Goal: Transaction & Acquisition: Subscribe to service/newsletter

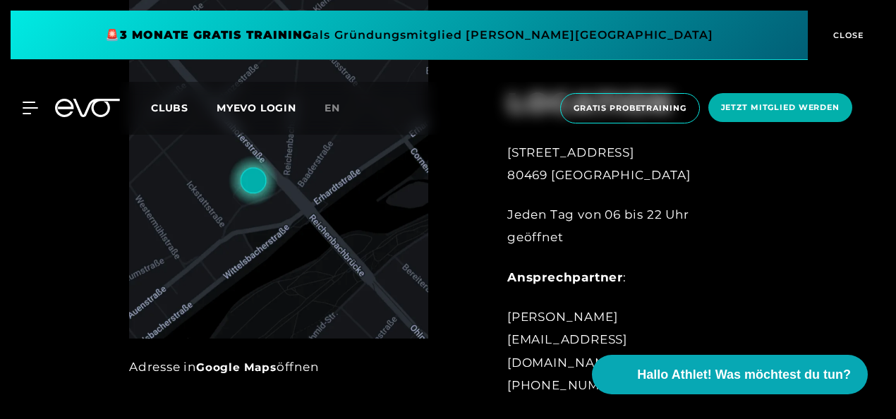
scroll to position [423, 0]
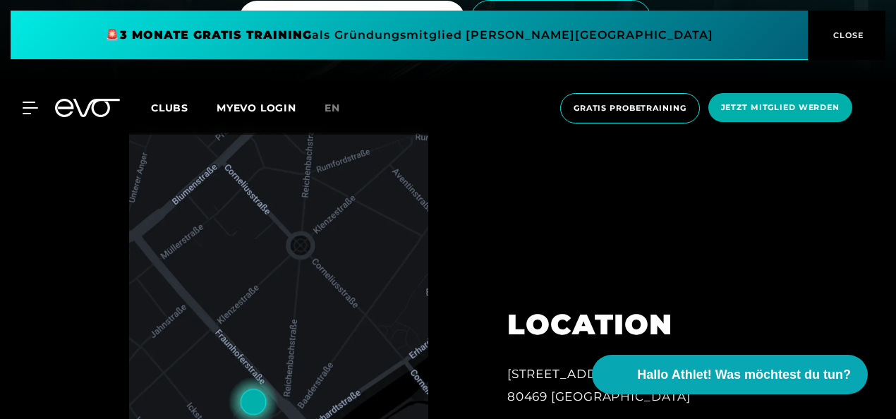
click at [30, 117] on div "MyEVO Login Über EVO Mitgliedschaften Probetraining TAGESPASS EVO Studios [GEOG…" at bounding box center [448, 108] width 890 height 53
drag, startPoint x: 30, startPoint y: 117, endPoint x: 30, endPoint y: 97, distance: 19.8
click at [30, 116] on div "MyEVO Login Über EVO Mitgliedschaften Probetraining TAGESPASS EVO Studios [GEOG…" at bounding box center [448, 108] width 890 height 53
click at [30, 97] on div "MyEVO Login Über EVO Mitgliedschaften Probetraining TAGESPASS EVO Studios [GEOG…" at bounding box center [448, 108] width 890 height 53
click at [28, 104] on icon at bounding box center [33, 108] width 20 height 13
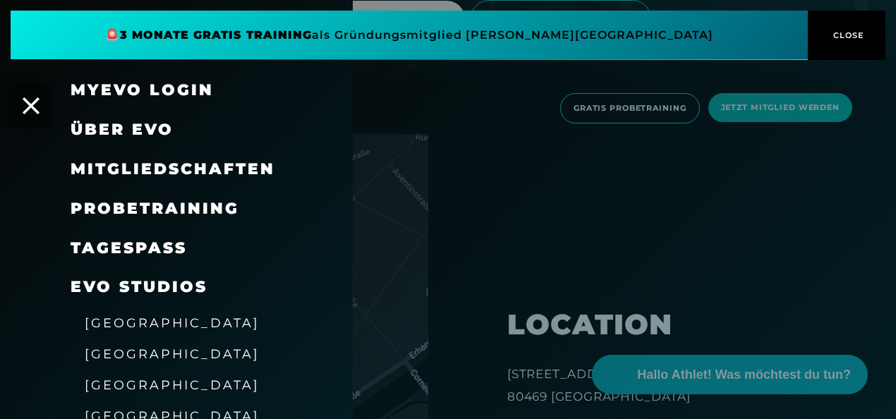
click at [141, 163] on span "Mitgliedschaften" at bounding box center [173, 168] width 205 height 19
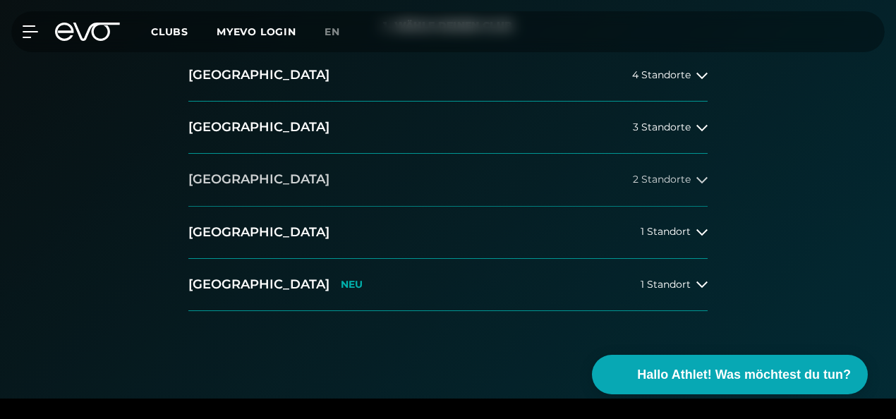
scroll to position [282, 0]
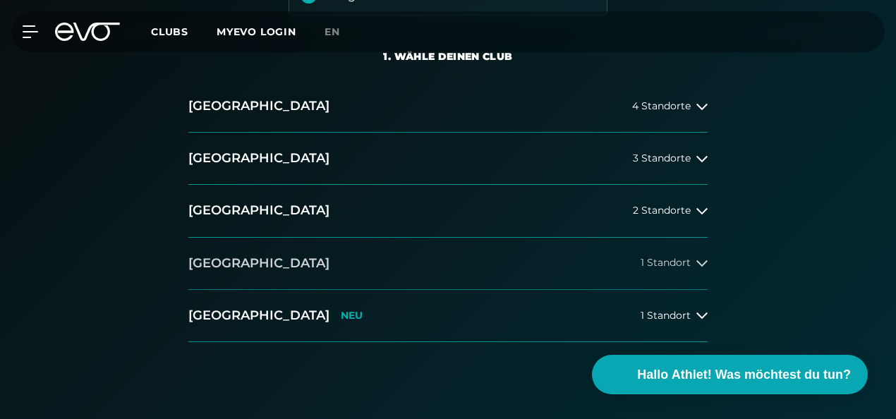
click at [312, 259] on button "[GEOGRAPHIC_DATA] 1 Standort" at bounding box center [447, 264] width 519 height 52
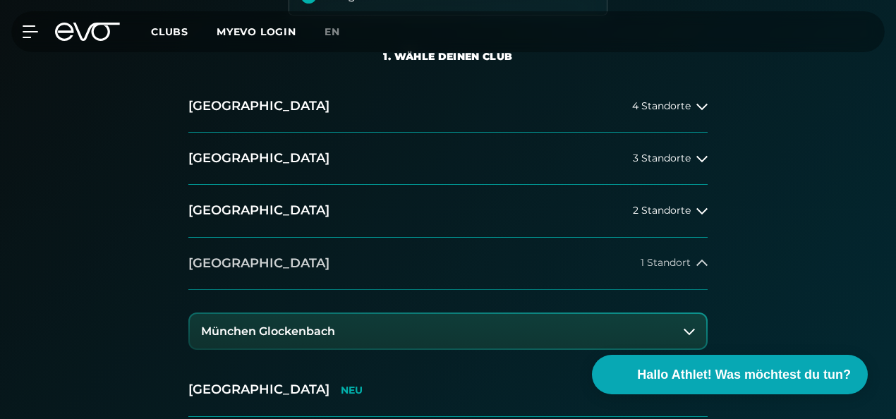
scroll to position [353, 0]
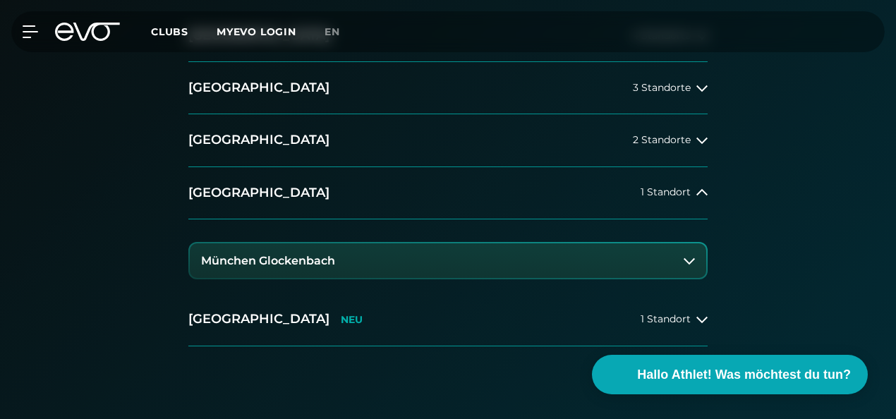
click at [329, 255] on h3 "München Glockenbach" at bounding box center [268, 261] width 134 height 13
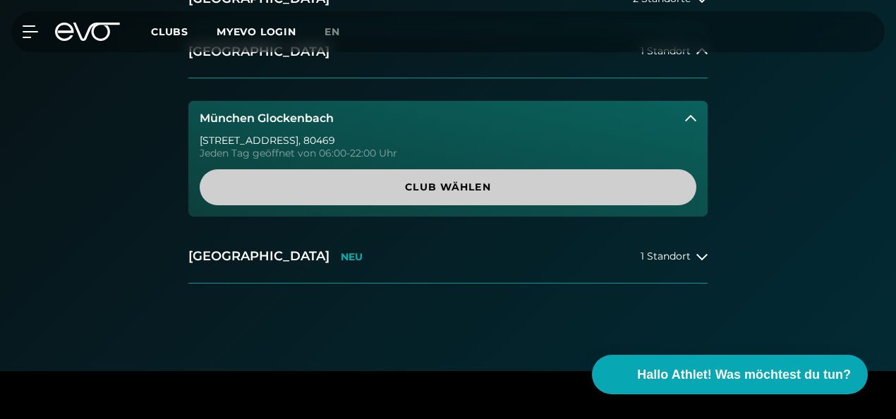
click at [328, 199] on span "Club wählen" at bounding box center [448, 187] width 497 height 36
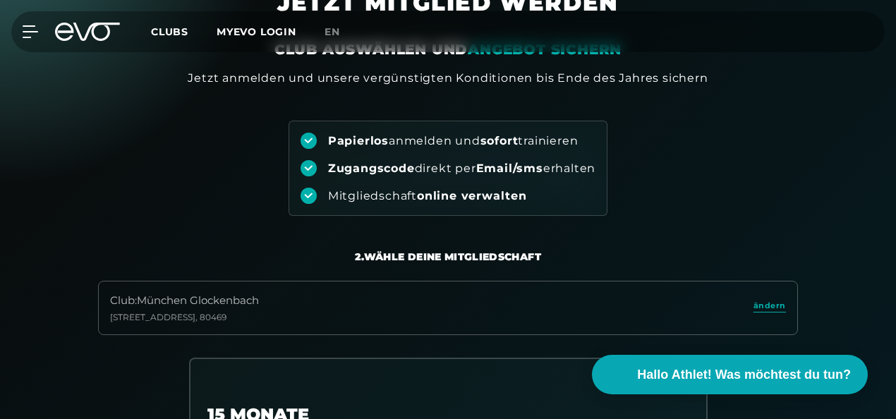
scroll to position [0, 0]
